Goal: Check status

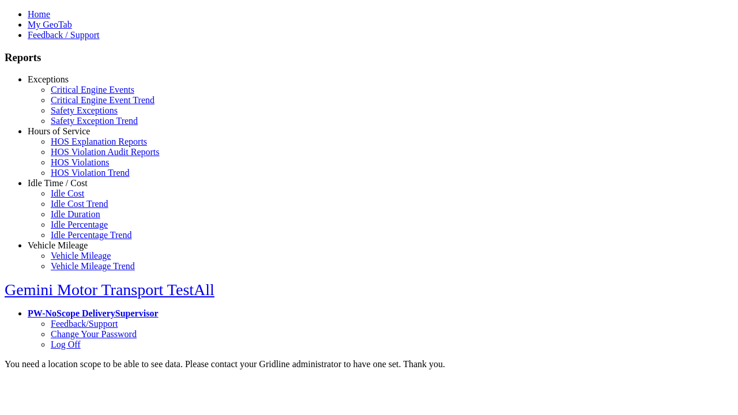
click at [66, 84] on link "Exceptions" at bounding box center [48, 79] width 41 height 10
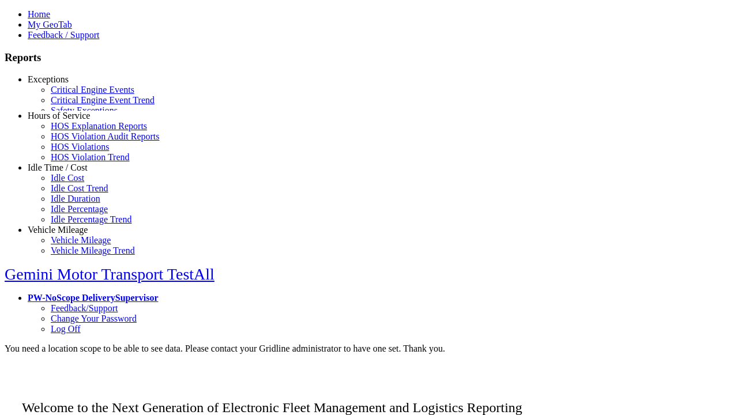
click at [75, 95] on link "Critical Engine Events" at bounding box center [93, 90] width 84 height 10
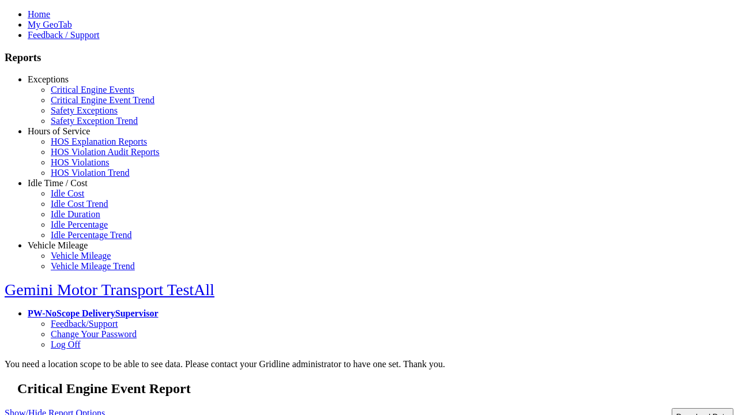
type input "**********"
